Goal: Find specific page/section: Find specific page/section

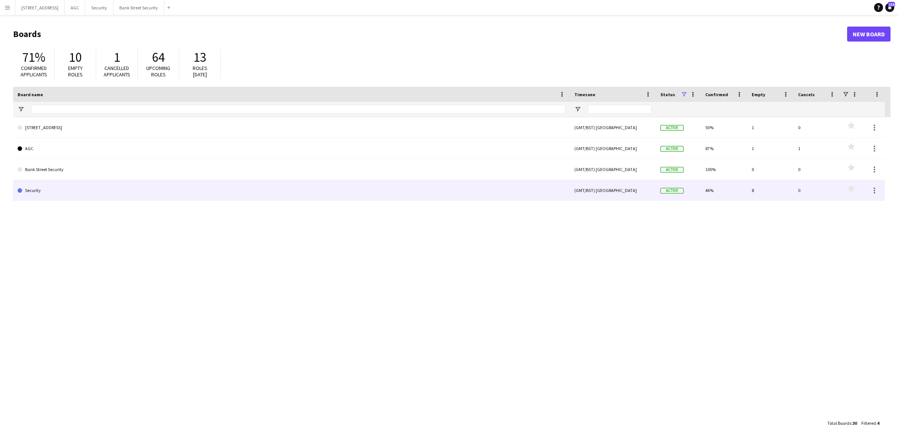
click at [84, 193] on link "Security" at bounding box center [292, 190] width 548 height 21
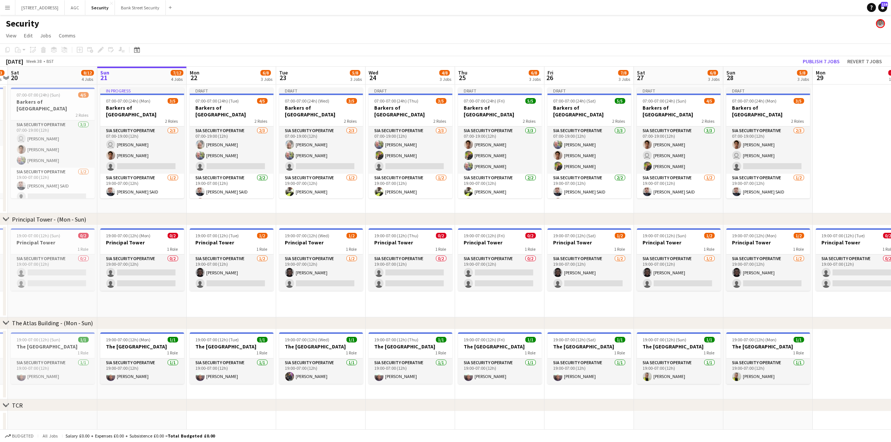
scroll to position [0, 171]
drag, startPoint x: 184, startPoint y: 212, endPoint x: 192, endPoint y: 212, distance: 7.9
click at [192, 212] on app-calendar-viewport "Thu 18 10/14 4 Jobs Fri 19 10/13 4 Jobs Sat 20 8/12 4 Jobs Sun 21 7/12 4 Jobs M…" at bounding box center [445, 318] width 891 height 503
drag, startPoint x: 279, startPoint y: 213, endPoint x: 182, endPoint y: 213, distance: 97.7
click at [182, 213] on div "chevron-right Principal Tower - ([GEOGRAPHIC_DATA])" at bounding box center [445, 219] width 891 height 12
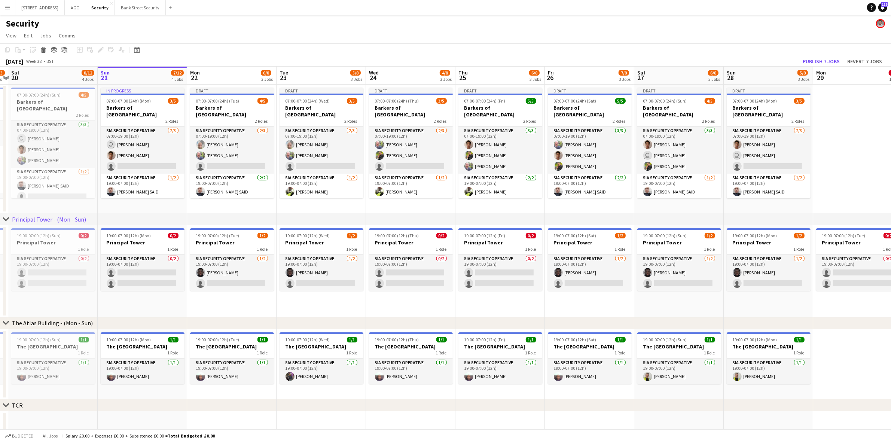
drag, startPoint x: 279, startPoint y: 214, endPoint x: 244, endPoint y: 204, distance: 36.4
click at [244, 204] on div "chevron-right Principal Tower - ([GEOGRAPHIC_DATA]) chevron-right The [GEOGRAPH…" at bounding box center [445, 318] width 891 height 503
drag, startPoint x: 348, startPoint y: 214, endPoint x: 313, endPoint y: 214, distance: 35.6
click at [313, 214] on div "chevron-right Principal Tower - ([GEOGRAPHIC_DATA])" at bounding box center [445, 219] width 891 height 12
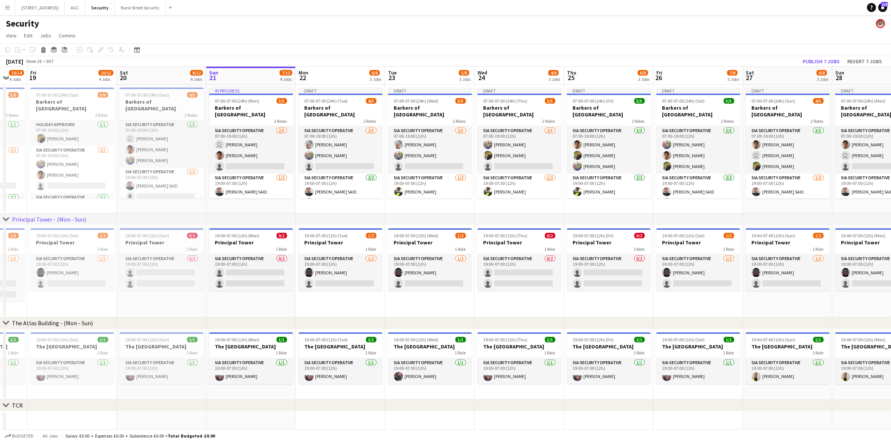
scroll to position [0, 194]
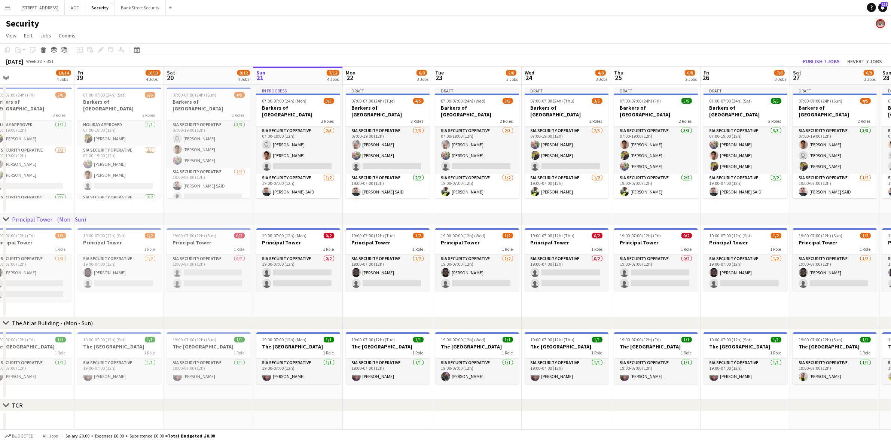
drag, startPoint x: 184, startPoint y: 297, endPoint x: 339, endPoint y: 277, distance: 156.6
click at [339, 277] on app-calendar-viewport "Tue 16 9/13 4 Jobs Wed 17 9/14 4 Jobs Thu 18 10/14 4 Jobs Fri 19 10/13 4 Jobs S…" at bounding box center [445, 318] width 891 height 503
click at [98, 243] on h3 "Principal Tower" at bounding box center [119, 242] width 84 height 7
